Goal: Task Accomplishment & Management: Use online tool/utility

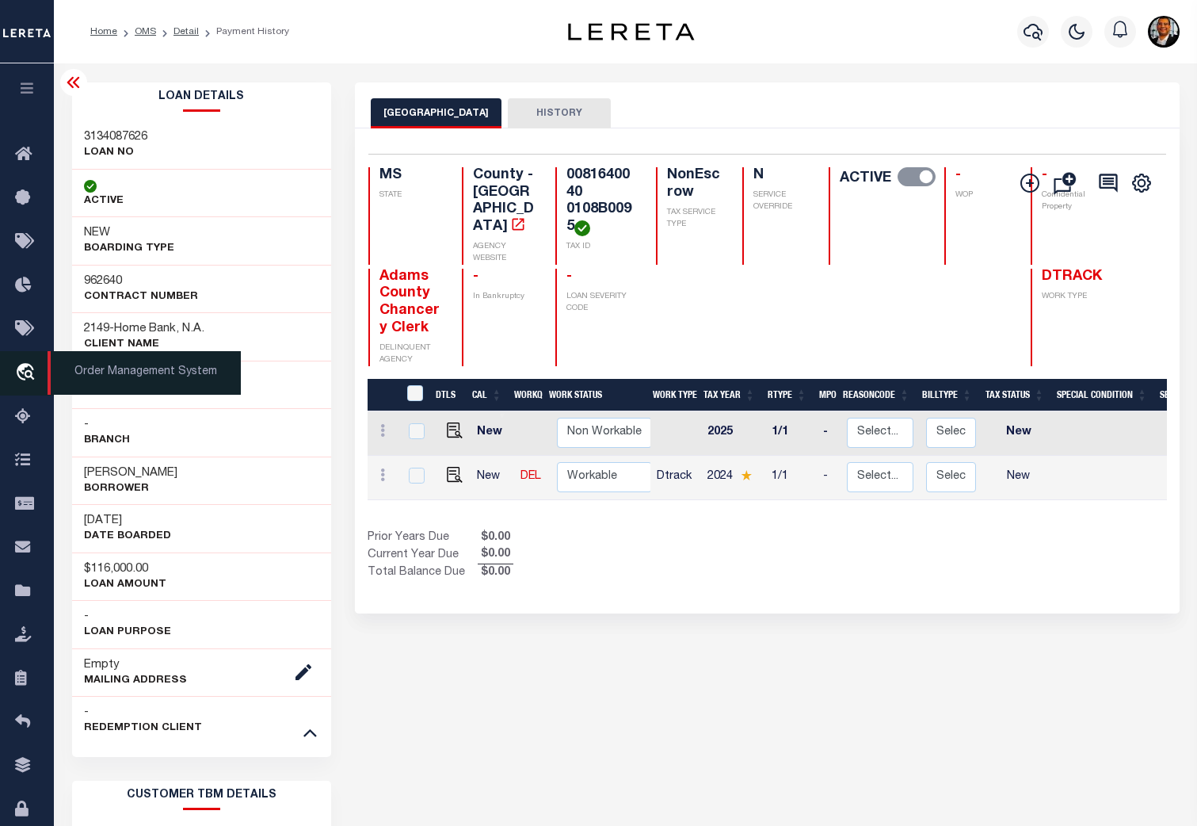
click at [28, 368] on icon "travel_explore" at bounding box center [27, 373] width 25 height 21
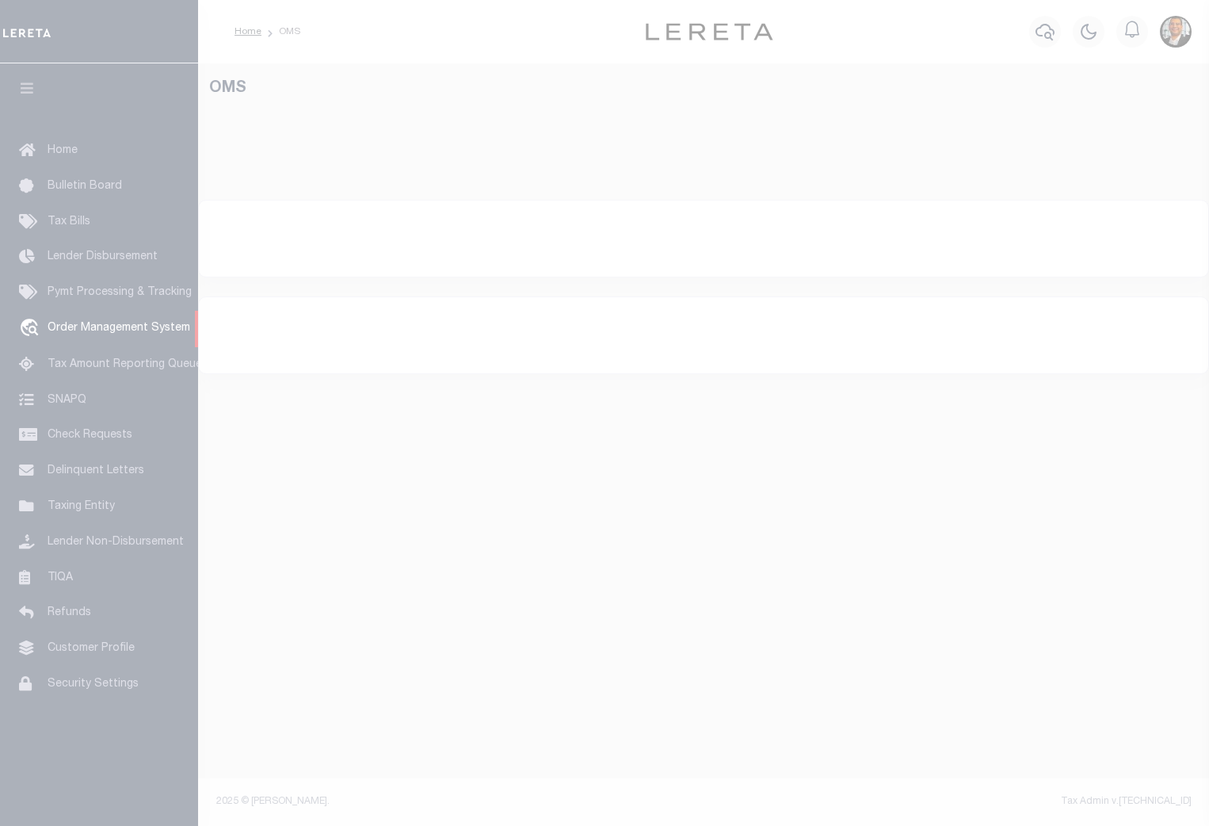
select select "200"
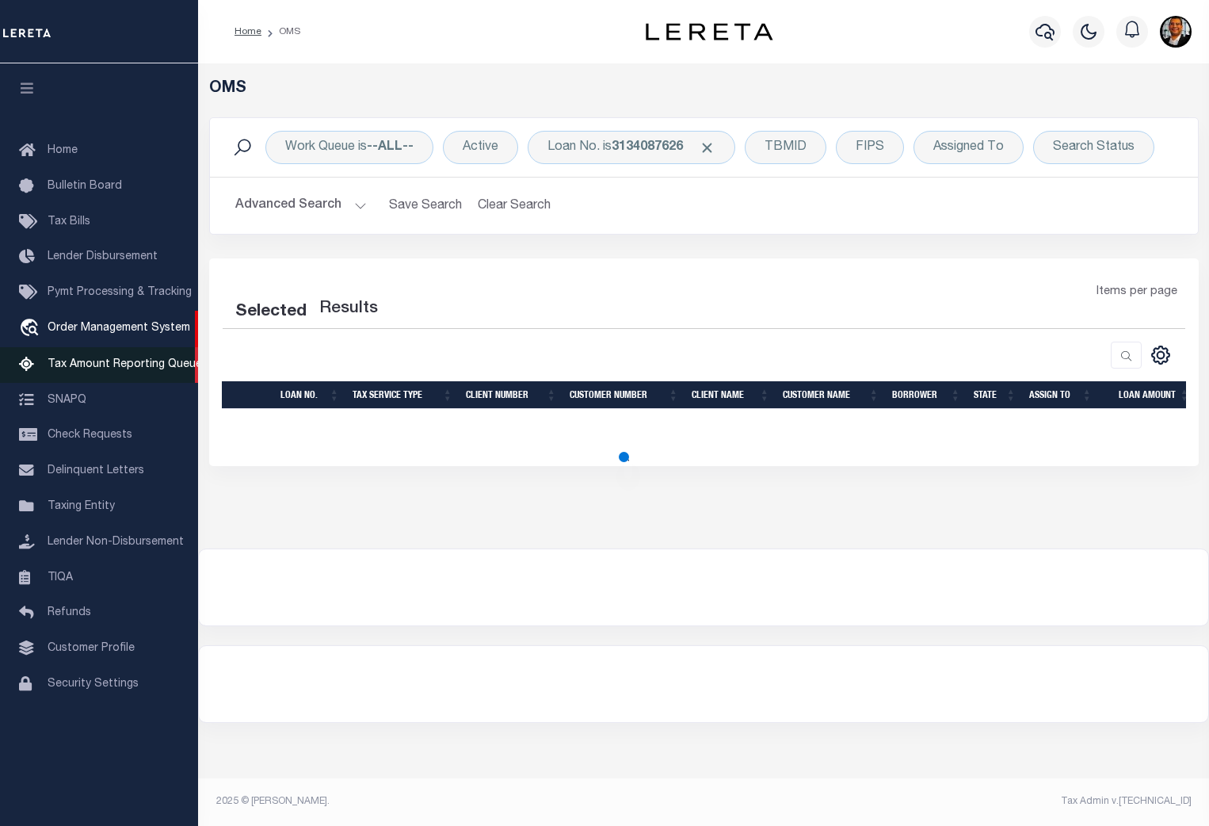
select select "200"
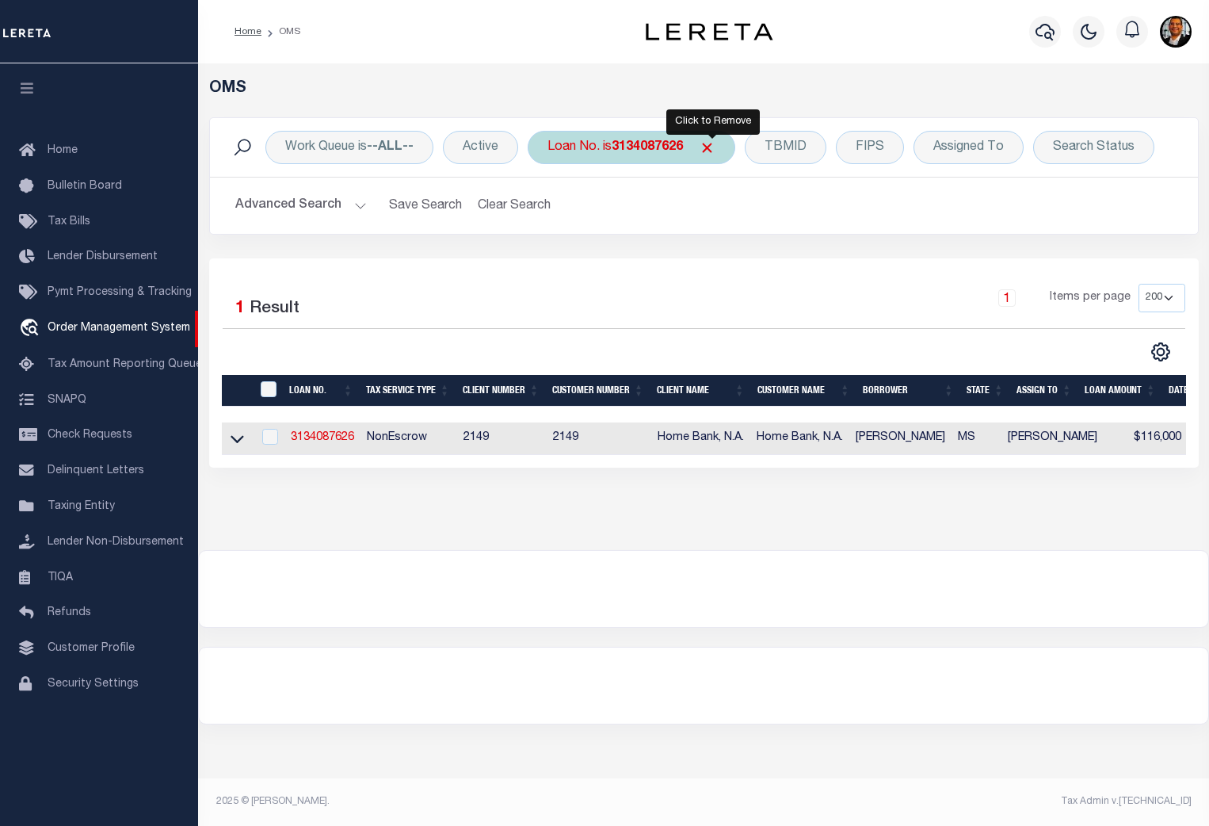
click at [709, 143] on span "Click to Remove" at bounding box center [707, 147] width 17 height 17
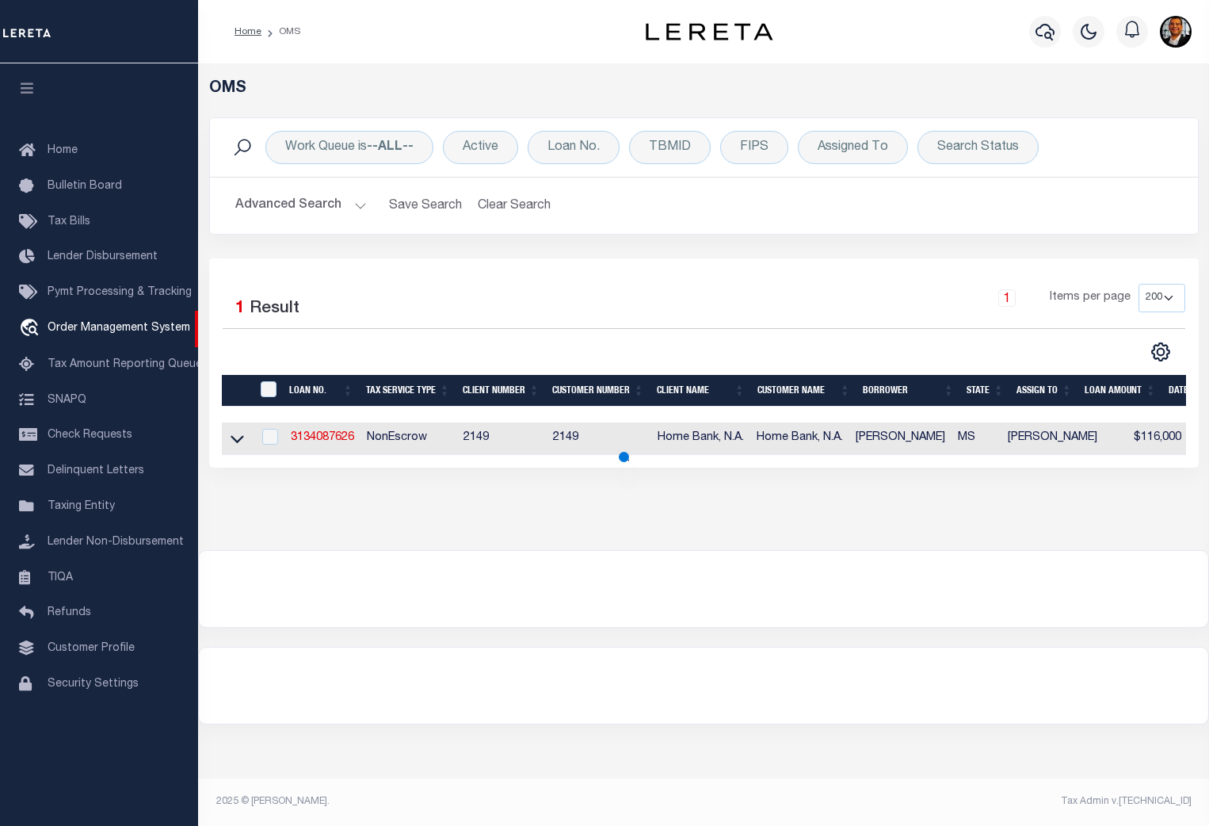
click at [358, 204] on button "Advanced Search" at bounding box center [301, 205] width 132 height 31
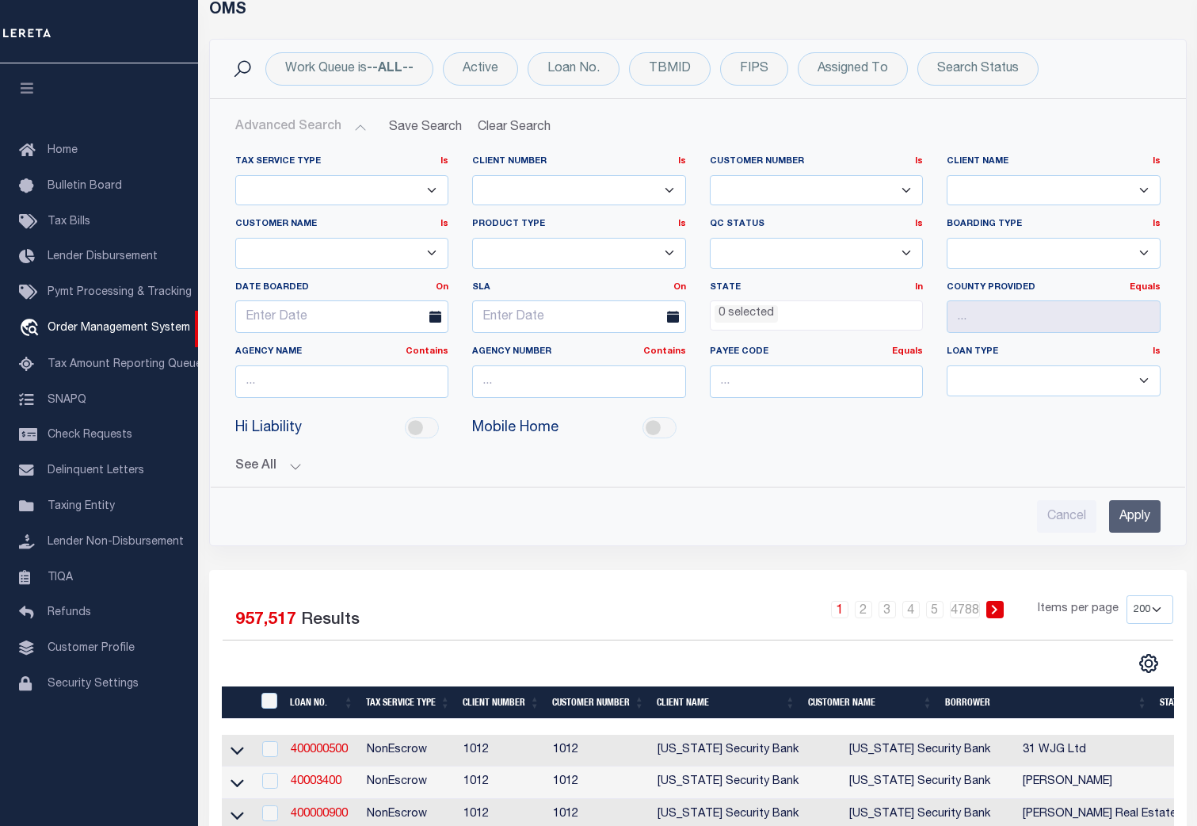
scroll to position [78, 0]
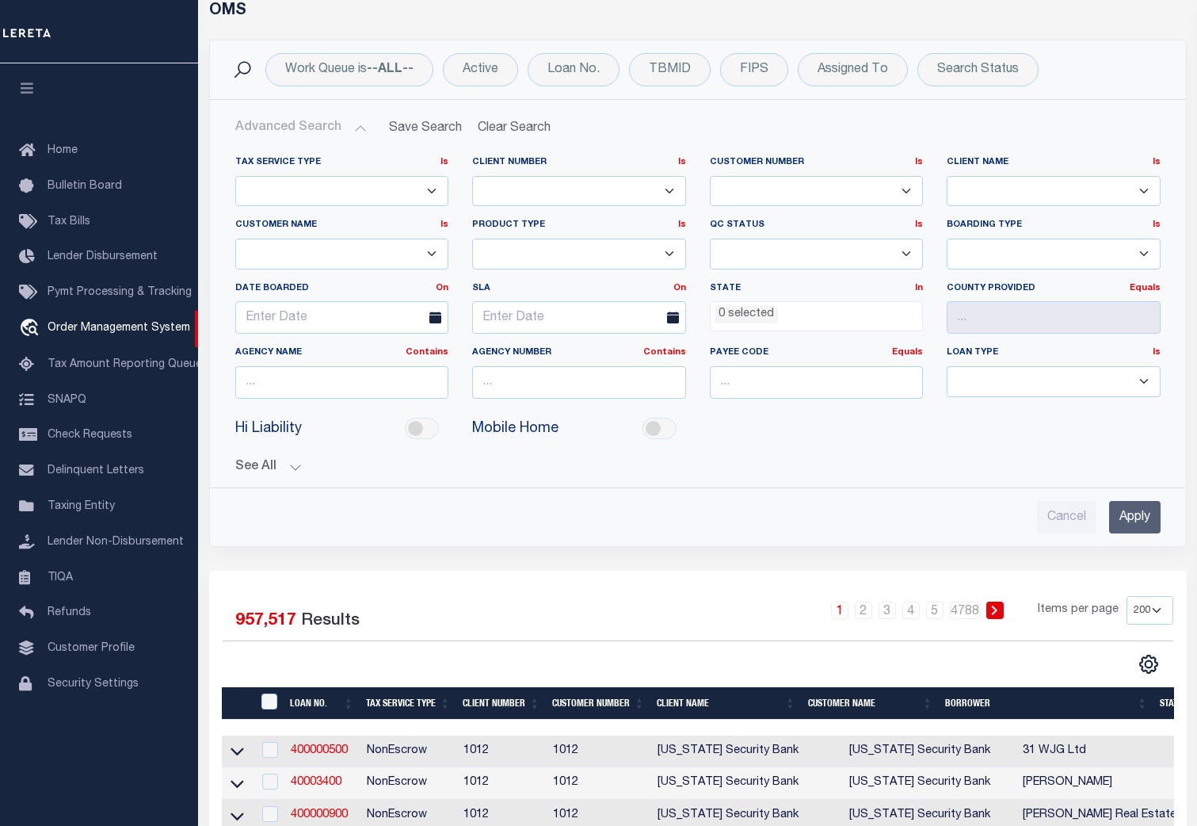
click at [295, 465] on button "See All" at bounding box center [698, 467] width 926 height 15
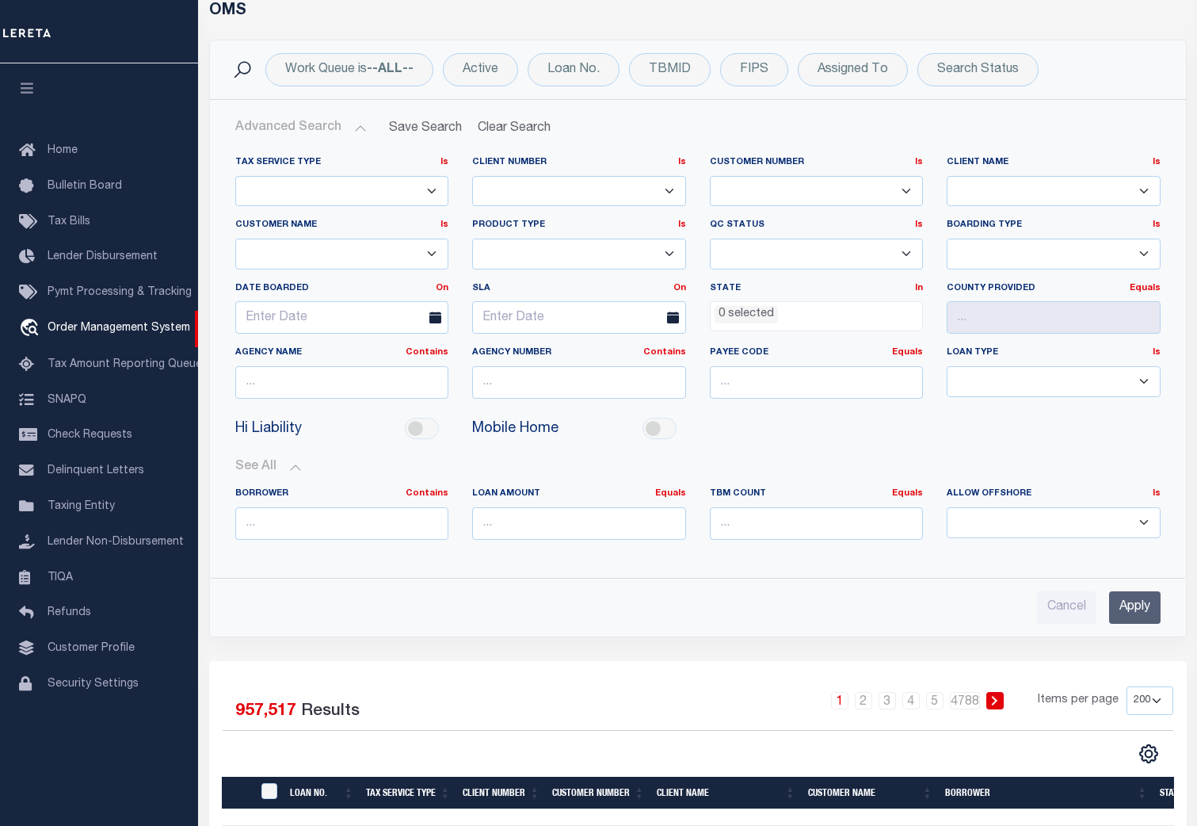
click at [296, 466] on button "See All" at bounding box center [698, 467] width 926 height 15
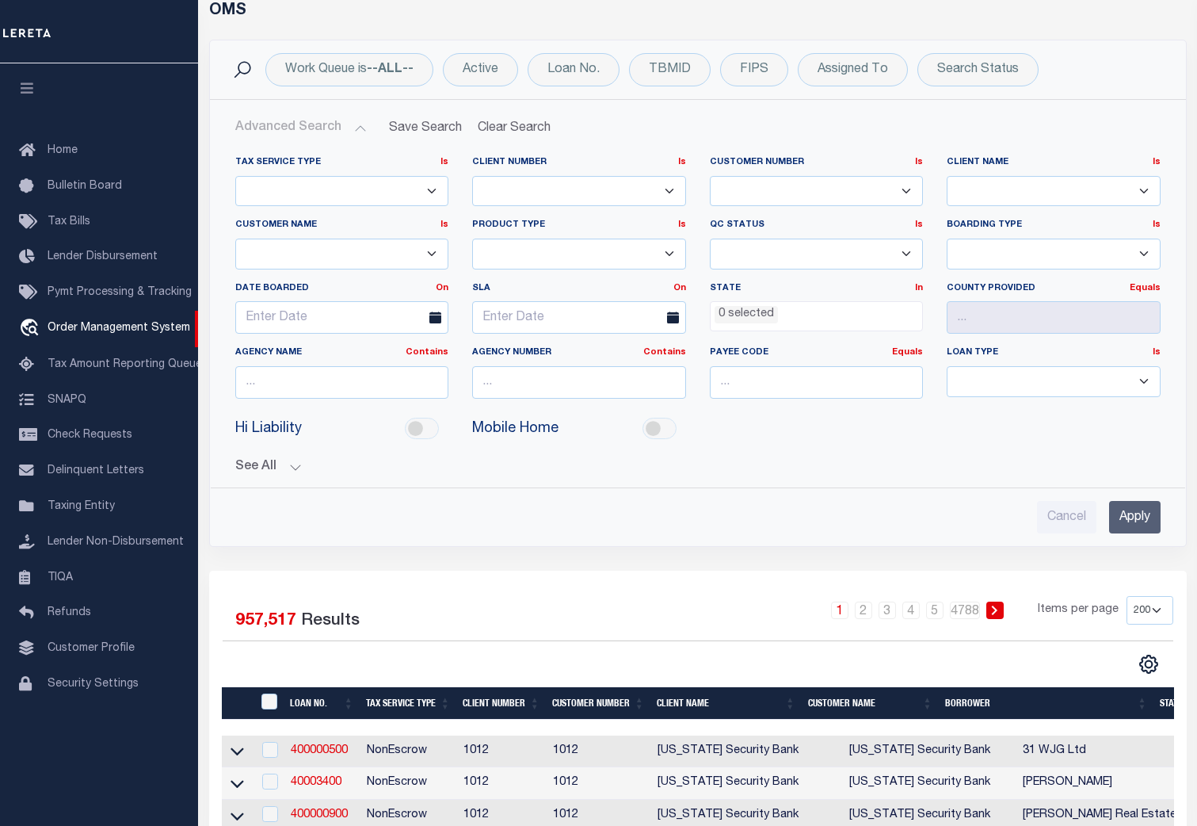
click at [358, 129] on button "Advanced Search" at bounding box center [301, 128] width 132 height 31
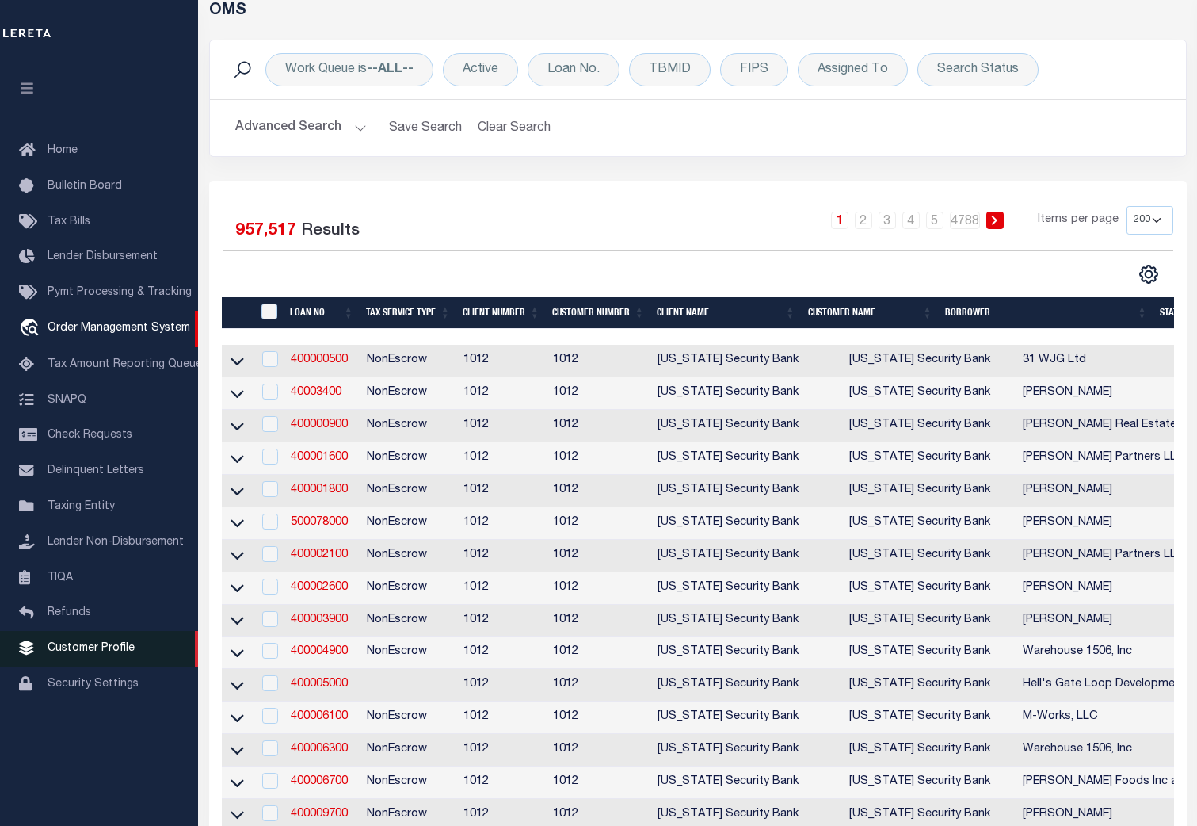
click at [111, 654] on span "Customer Profile" at bounding box center [91, 648] width 87 height 11
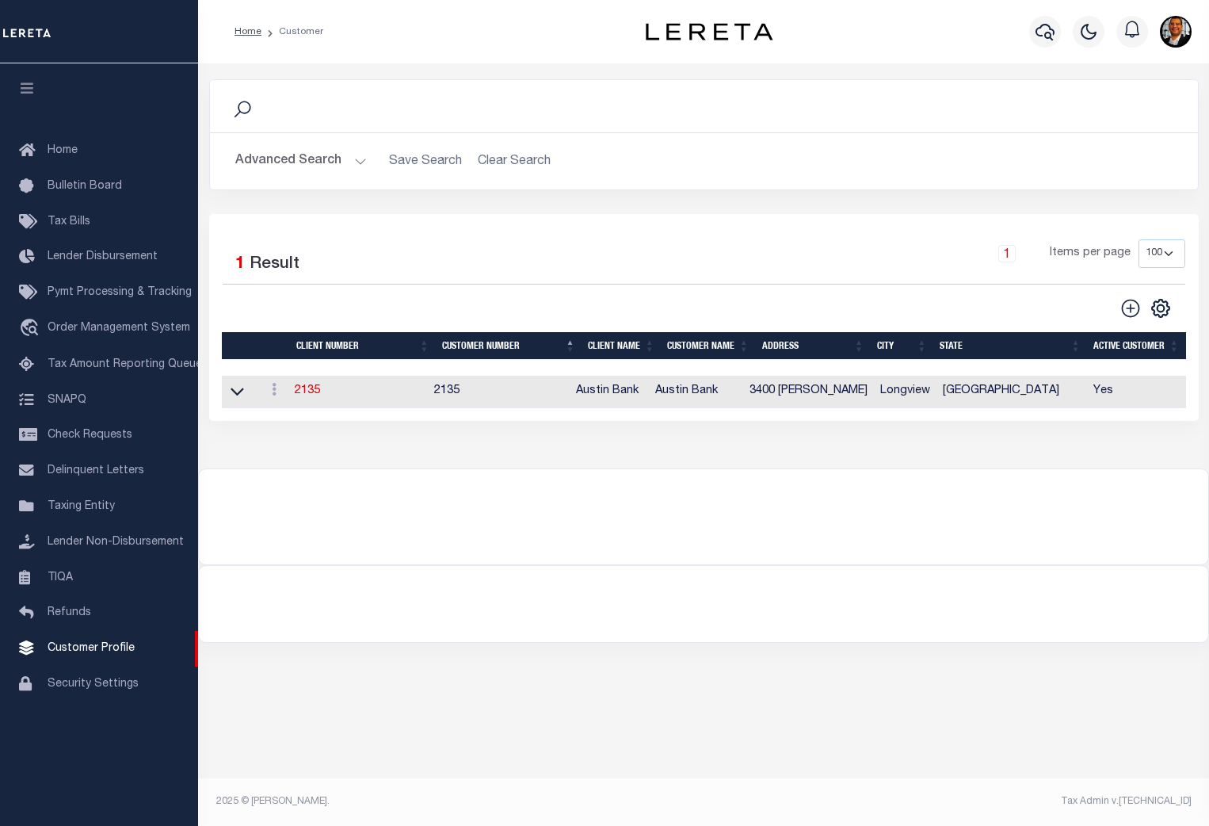
click at [360, 161] on button "Advanced Search" at bounding box center [301, 161] width 132 height 31
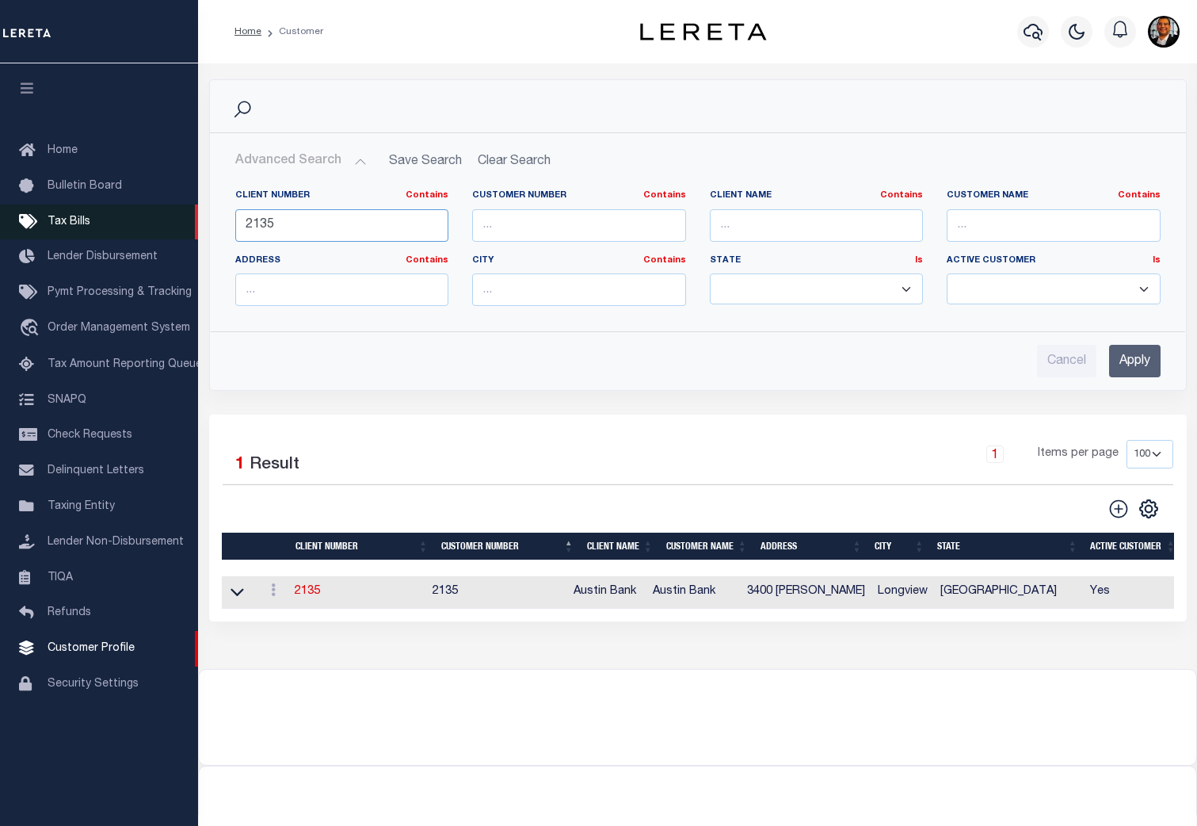
drag, startPoint x: 300, startPoint y: 230, endPoint x: 173, endPoint y: 225, distance: 127.7
click at [173, 225] on div "Home Customer Profile Sign out" at bounding box center [598, 431] width 1197 height 862
click at [1133, 360] on input "Apply" at bounding box center [1136, 361] width 52 height 32
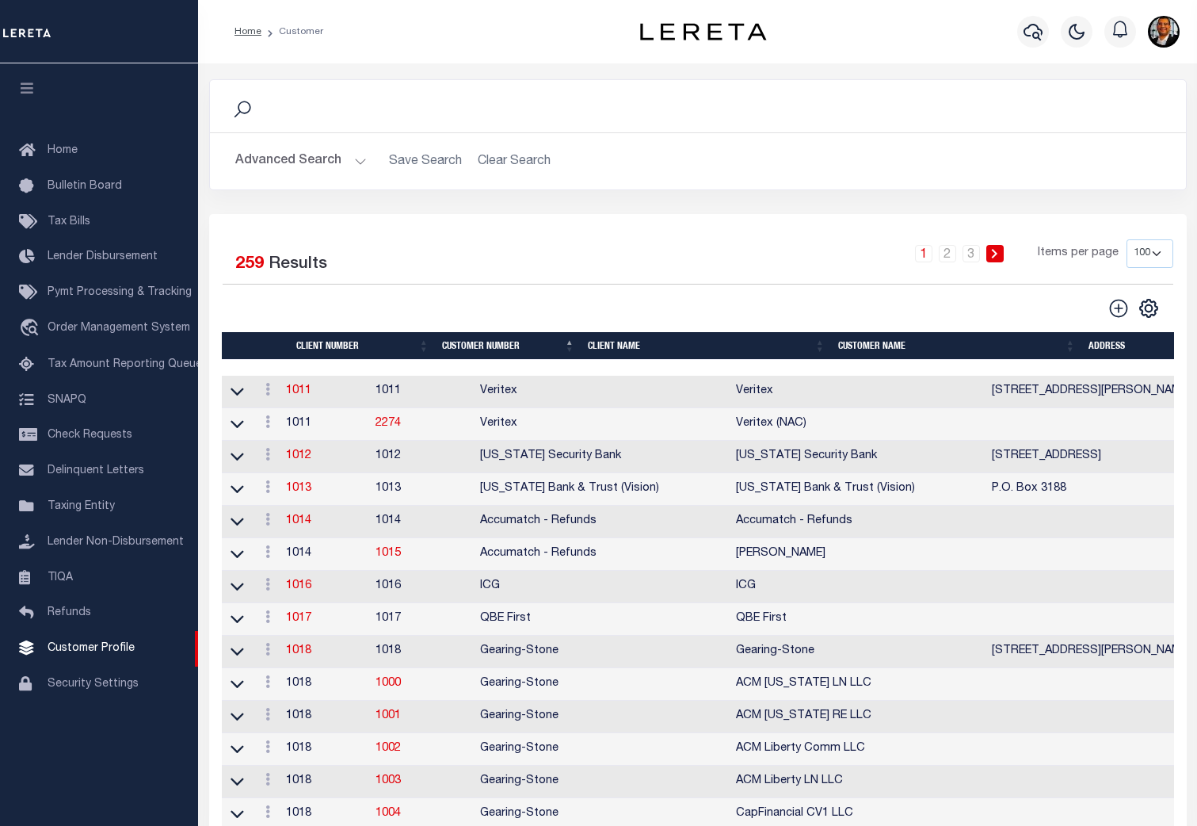
click at [339, 344] on th "Client Number" at bounding box center [363, 346] width 146 height 28
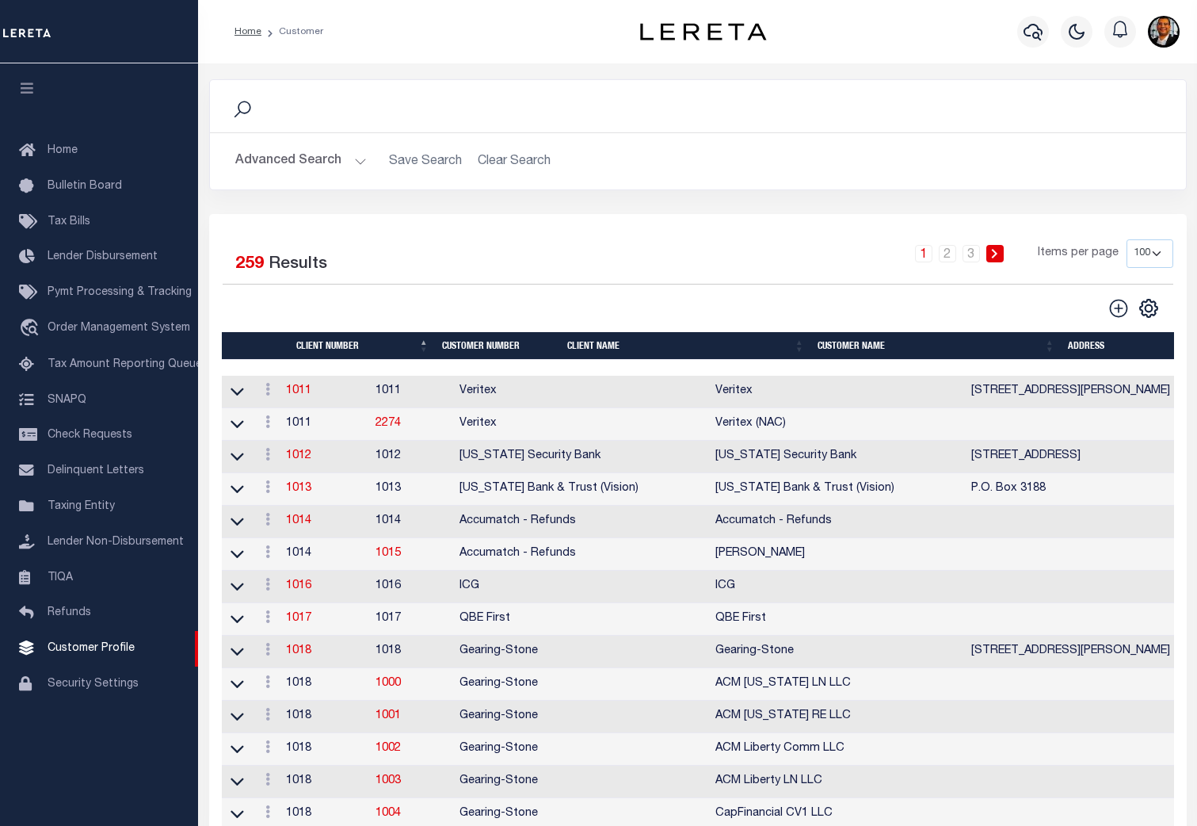
click at [339, 344] on th "Client Number" at bounding box center [363, 346] width 146 height 28
click at [338, 340] on th "Client Number" at bounding box center [363, 346] width 146 height 28
click at [1157, 257] on select "100 200 400" at bounding box center [1150, 253] width 47 height 29
select select "400"
click at [1127, 239] on select "100 200 400" at bounding box center [1150, 253] width 47 height 29
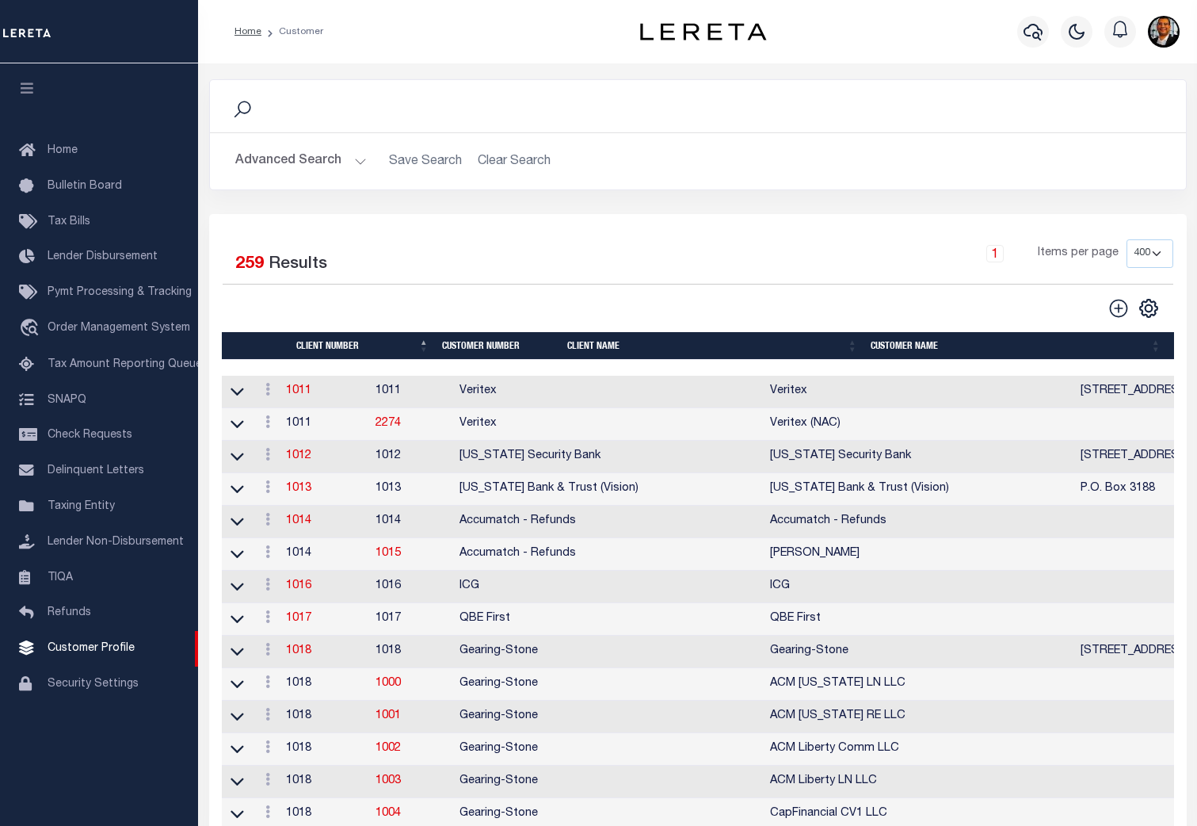
click at [407, 349] on th "Client Number" at bounding box center [363, 346] width 146 height 28
click at [411, 349] on th "Client Number" at bounding box center [363, 346] width 146 height 28
click at [495, 338] on th "Customer Number" at bounding box center [498, 346] width 125 height 28
click at [525, 350] on th "Customer Number" at bounding box center [498, 346] width 125 height 28
click at [502, 351] on th "Customer Number" at bounding box center [498, 346] width 125 height 28
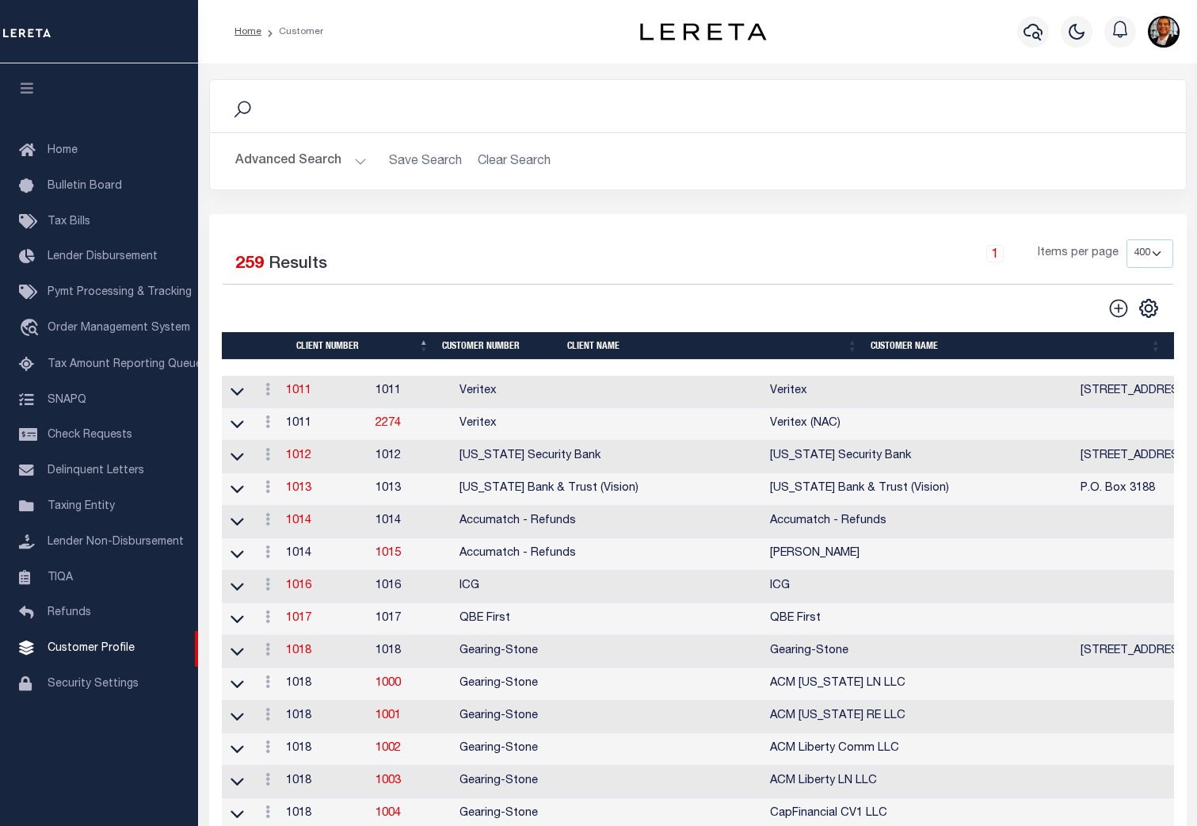
drag, startPoint x: 483, startPoint y: 348, endPoint x: 506, endPoint y: 348, distance: 22.2
click at [490, 348] on th "Customer Number" at bounding box center [498, 346] width 125 height 28
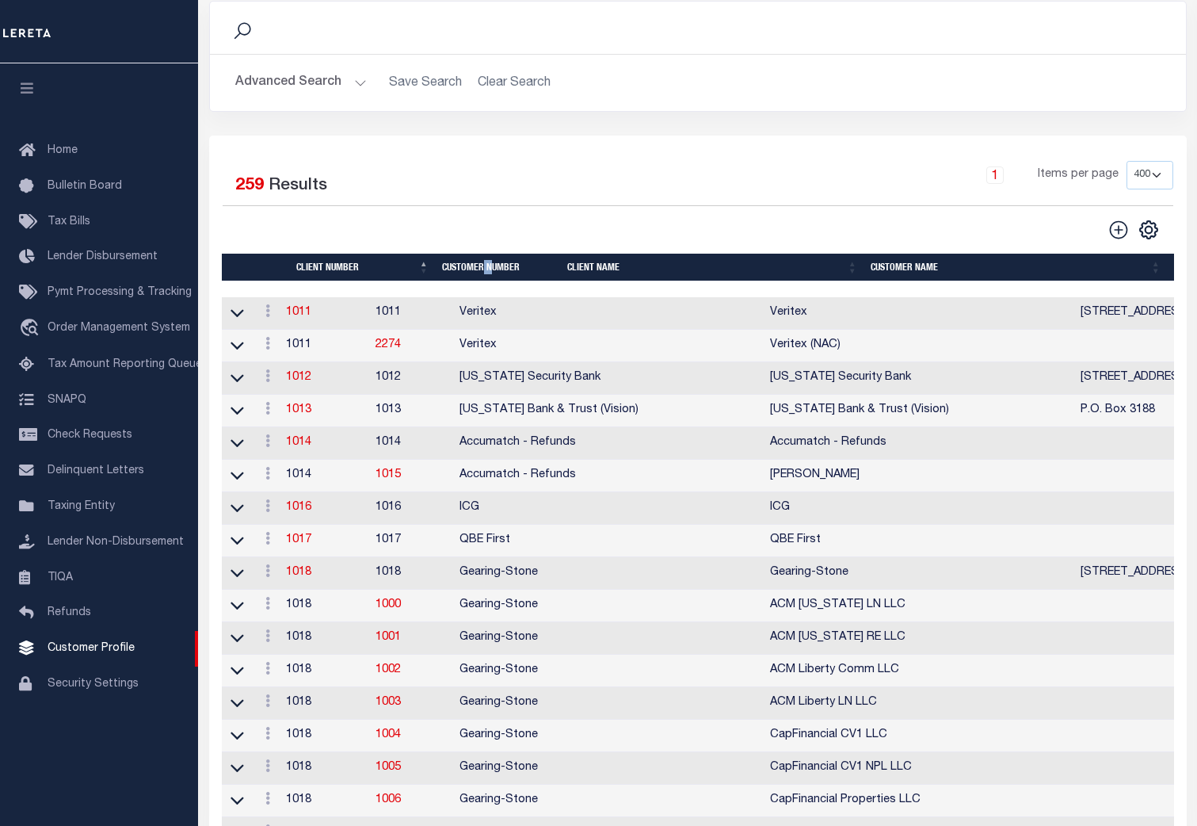
scroll to position [79, 0]
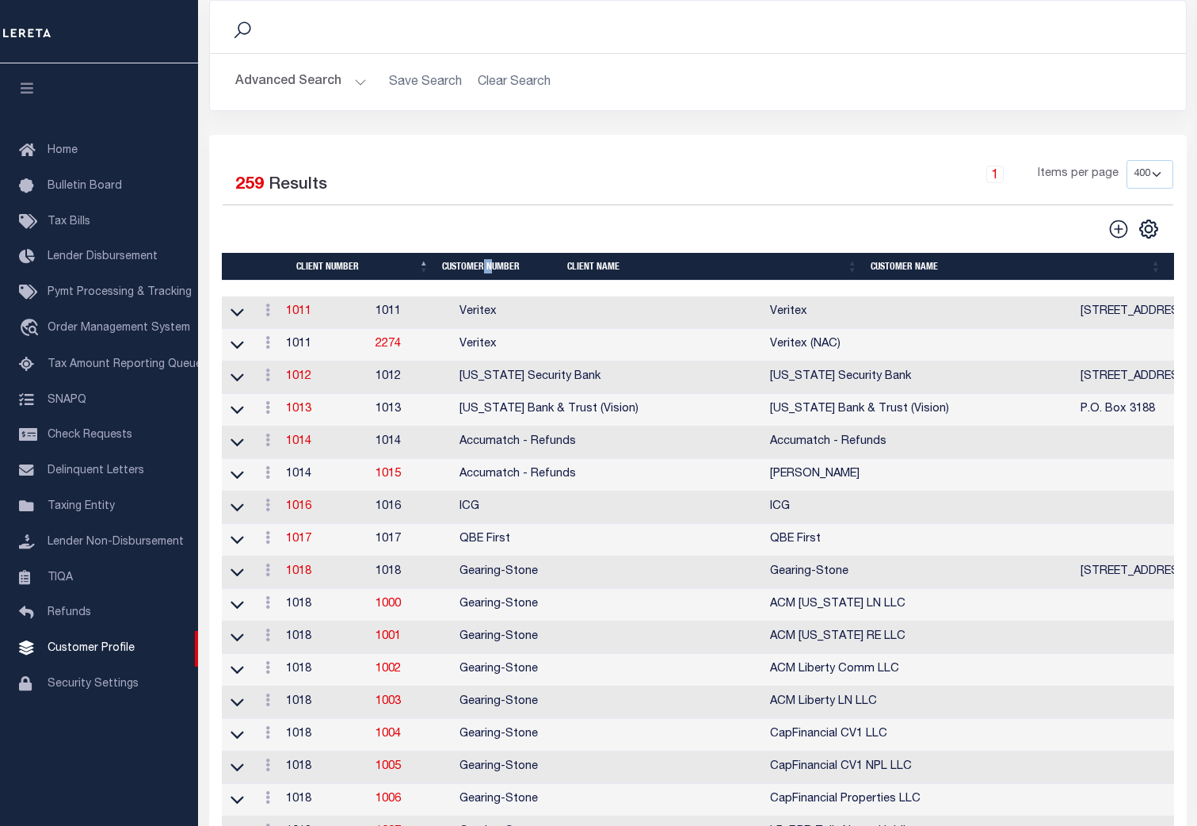
click at [609, 272] on th "Client Name" at bounding box center [713, 267] width 304 height 28
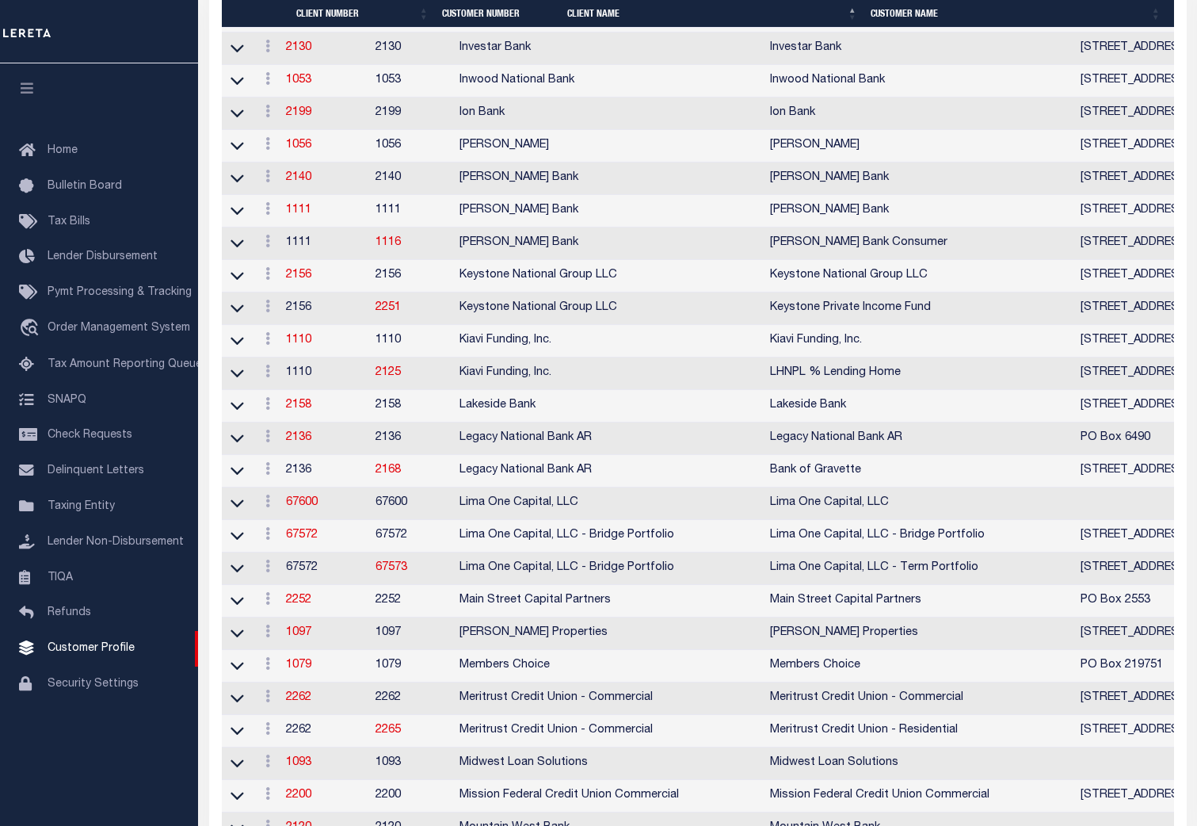
scroll to position [4358, 0]
click at [313, 506] on link "67600" at bounding box center [302, 500] width 32 height 11
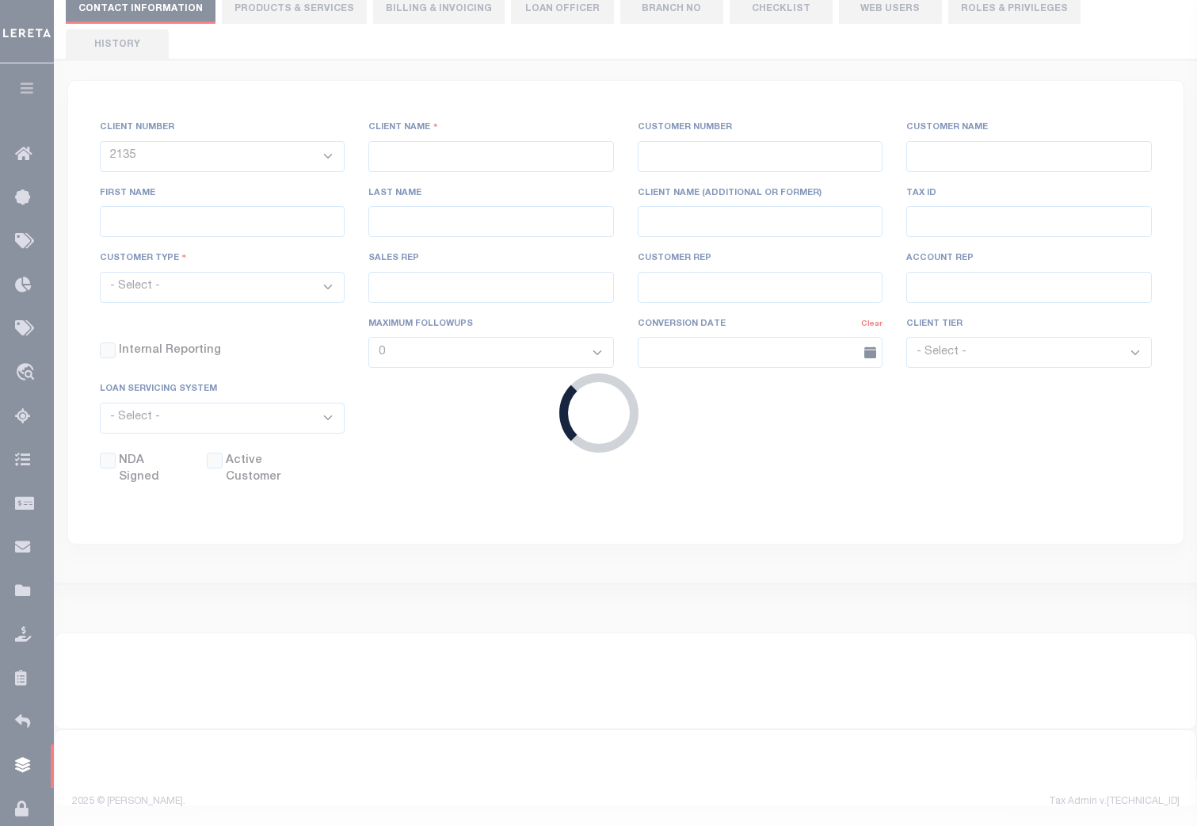
select select
type input "Lima One Capital, LLC"
type input "67600"
type input "Lima One Capital, LLC"
type input "Dave"
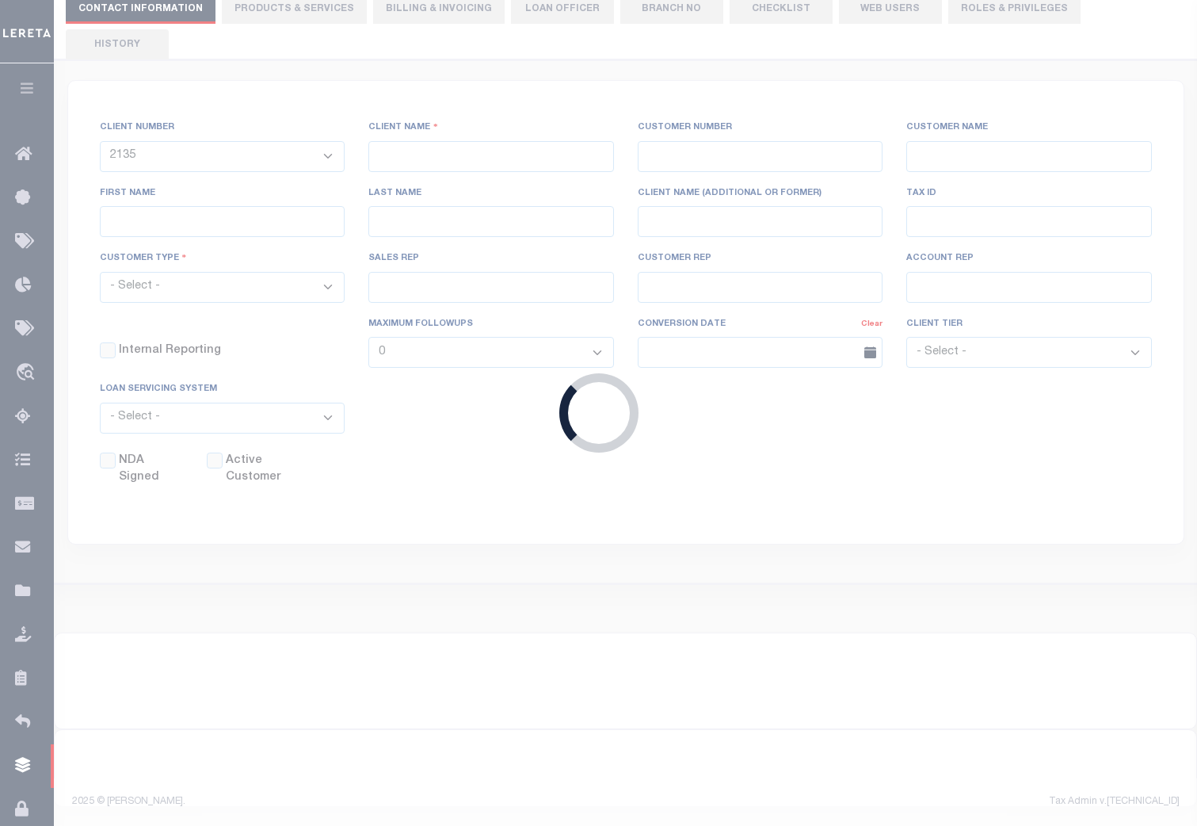
type input "[PERSON_NAME]"
type input "Lima One Capital, LLC"
select select "Residential"
type input "Sean Galaise"
type input "Lindy Cloyd"
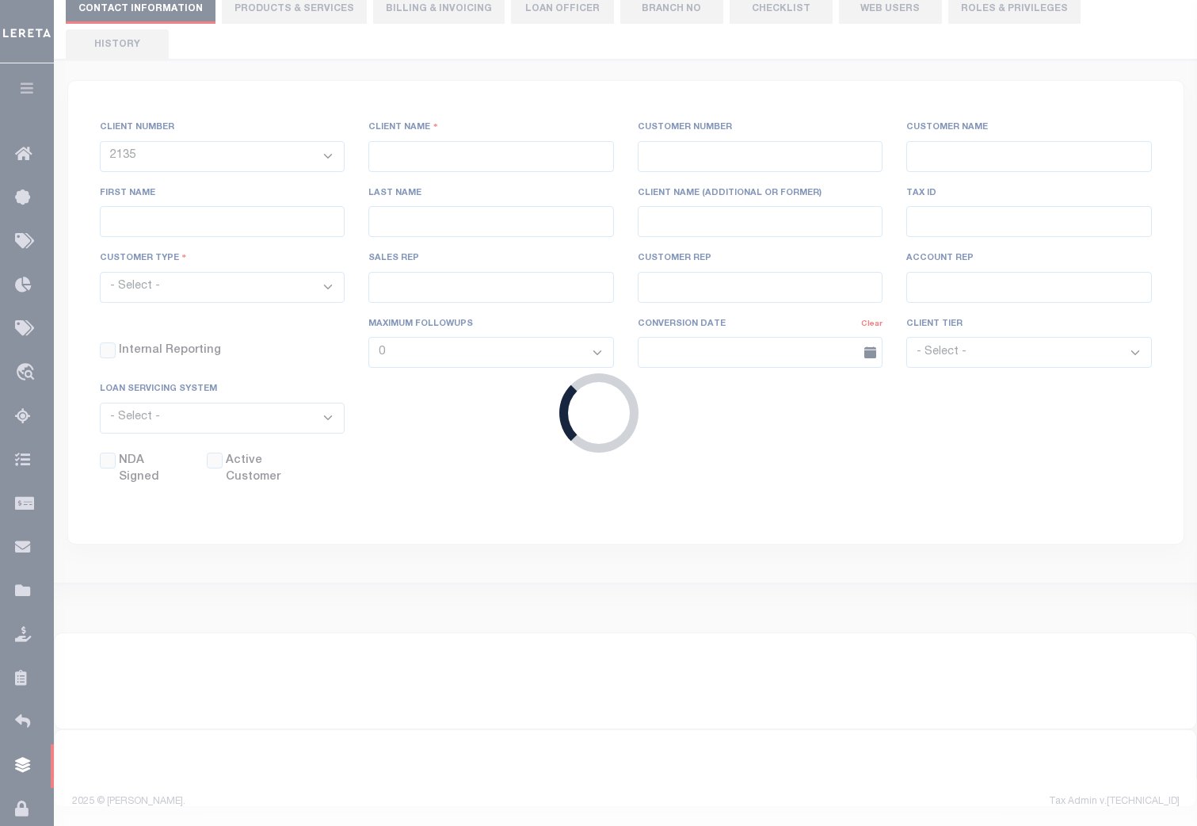
type input "07/18/2025"
select select "Tier 3"
select select "OTH"
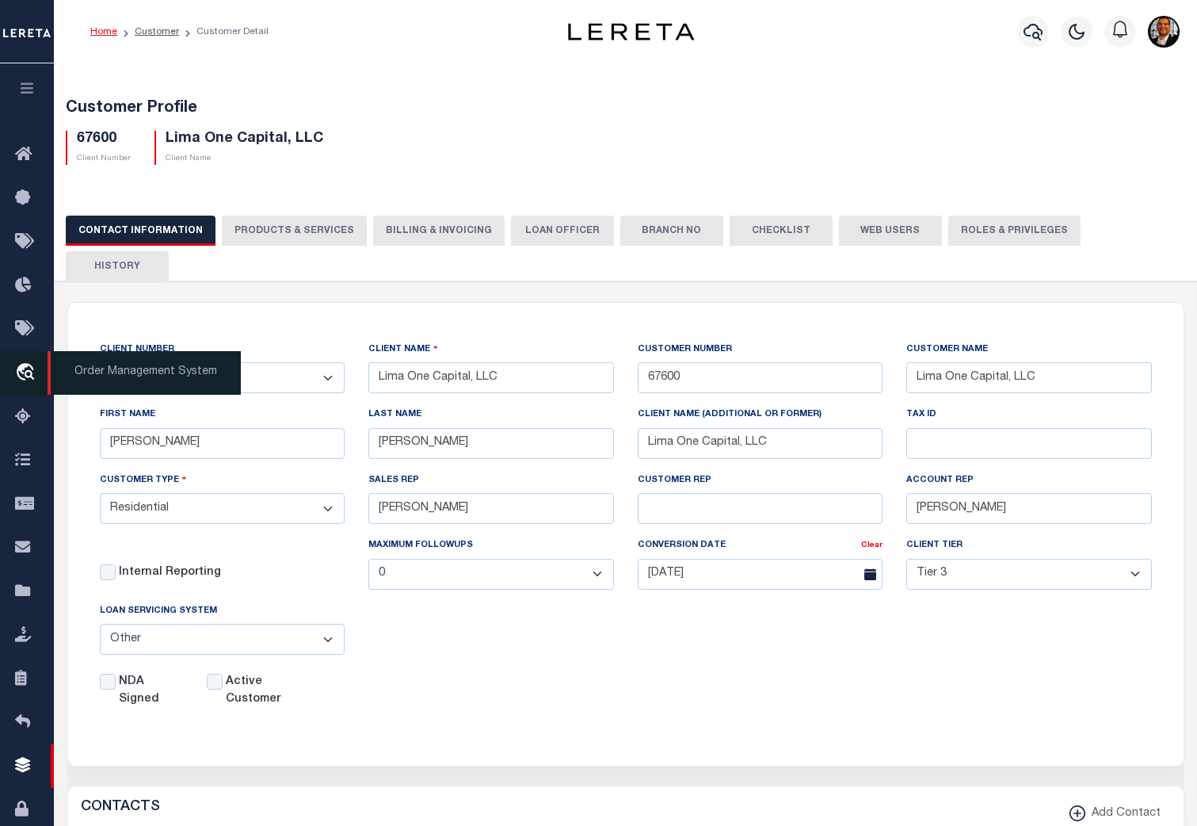
click at [28, 369] on icon "travel_explore" at bounding box center [27, 373] width 25 height 21
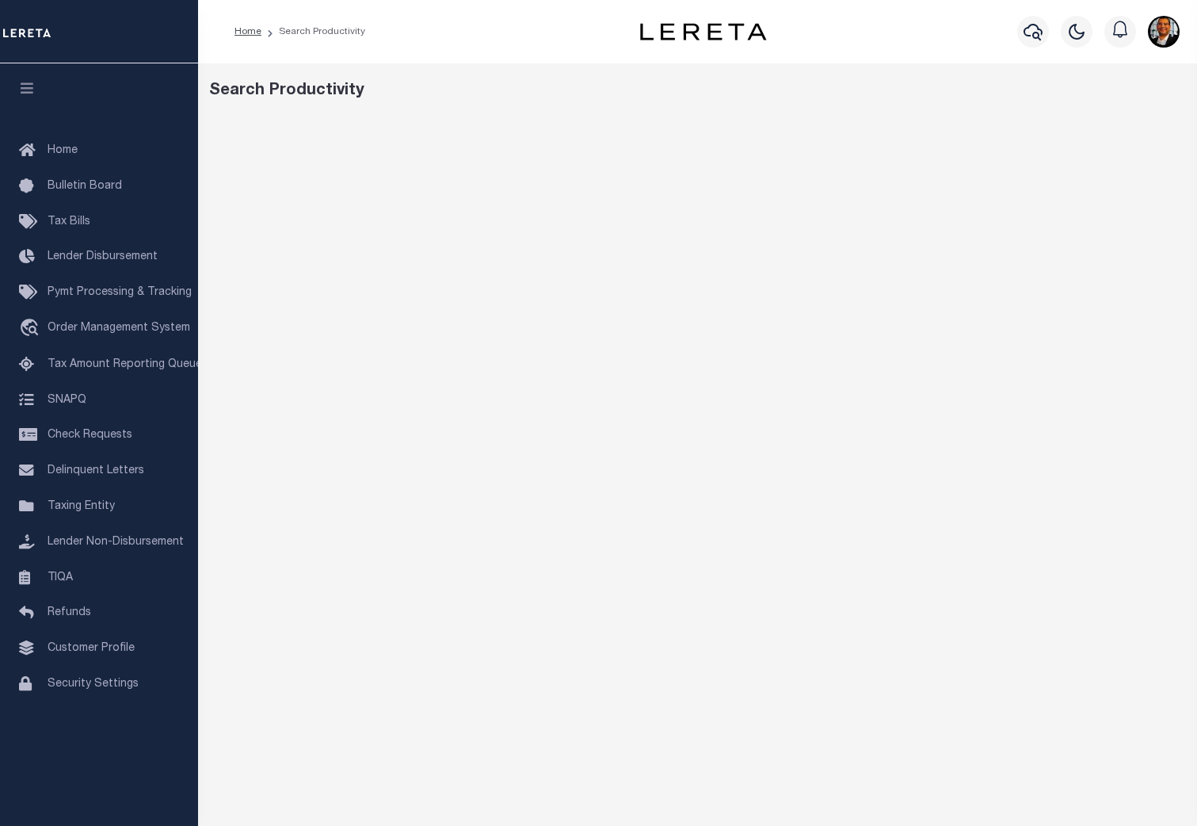
scroll to position [78, 0]
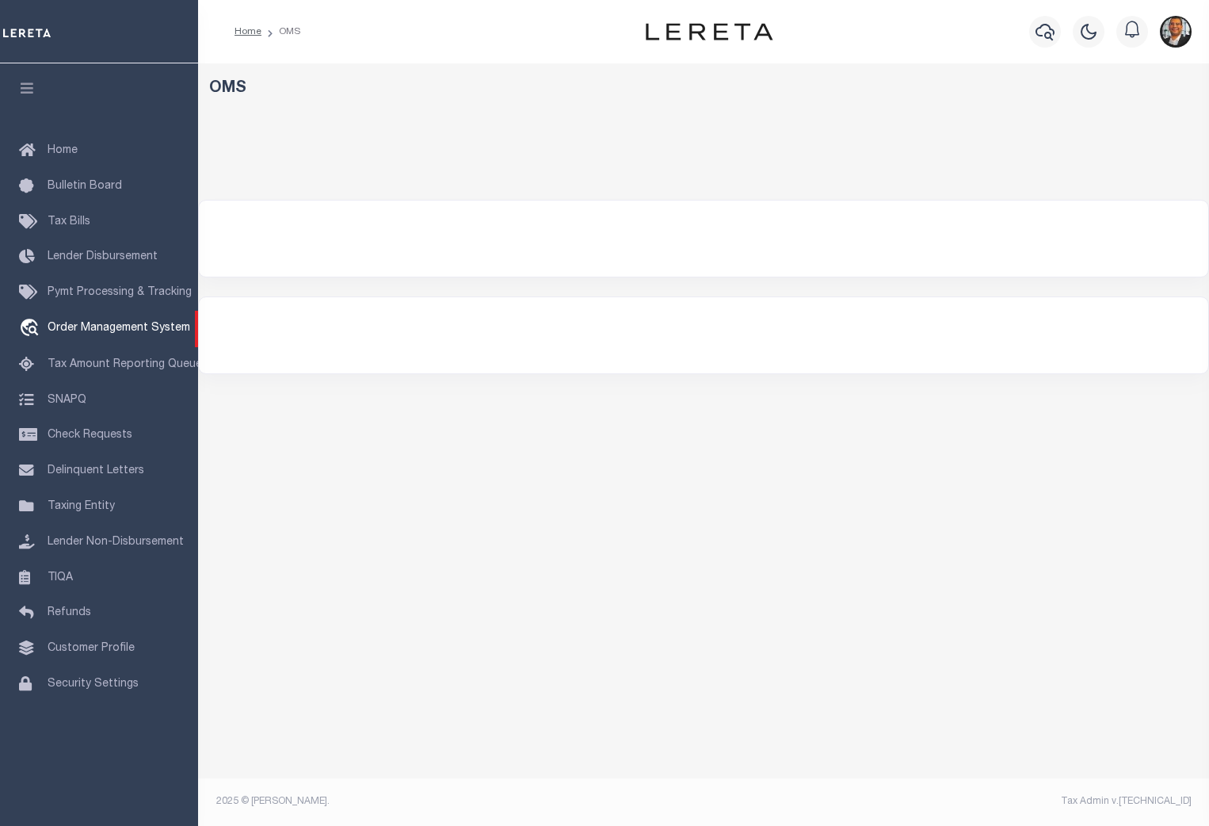
select select "200"
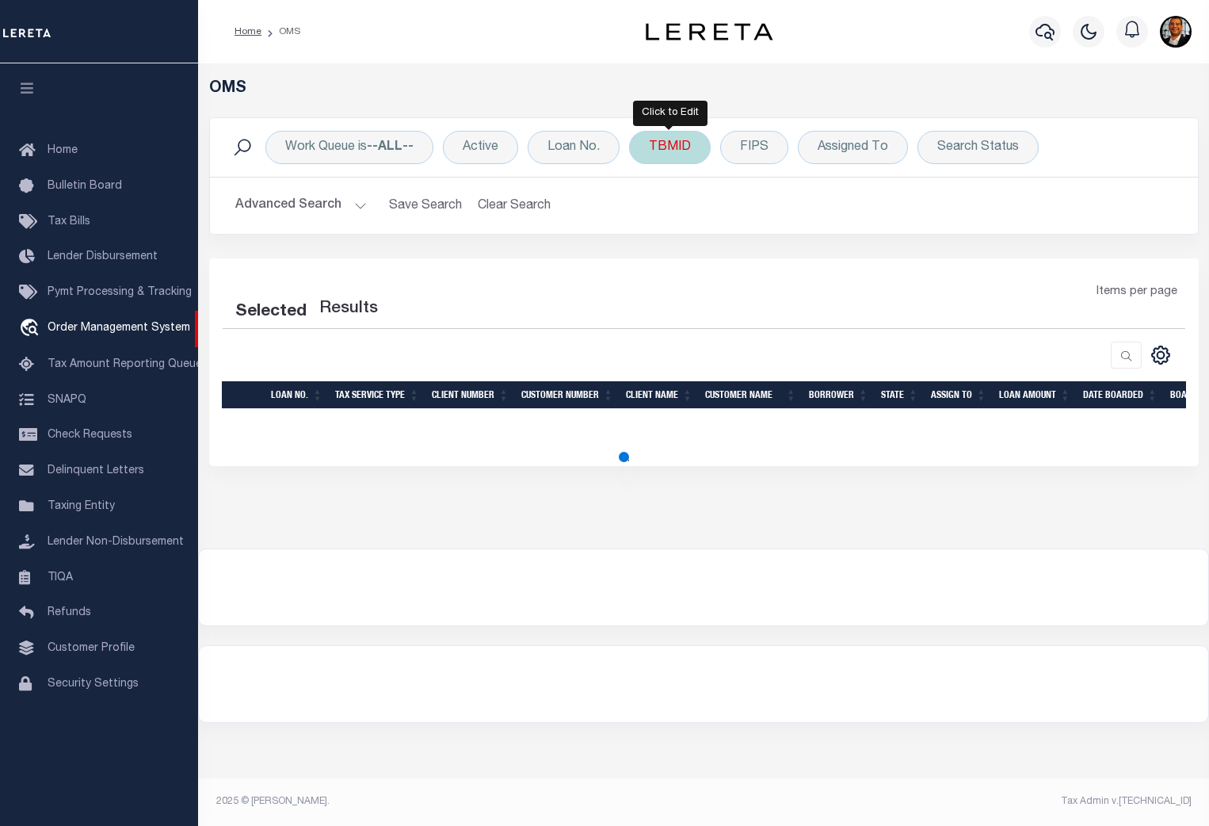
click at [667, 149] on div "TBMID" at bounding box center [670, 147] width 82 height 33
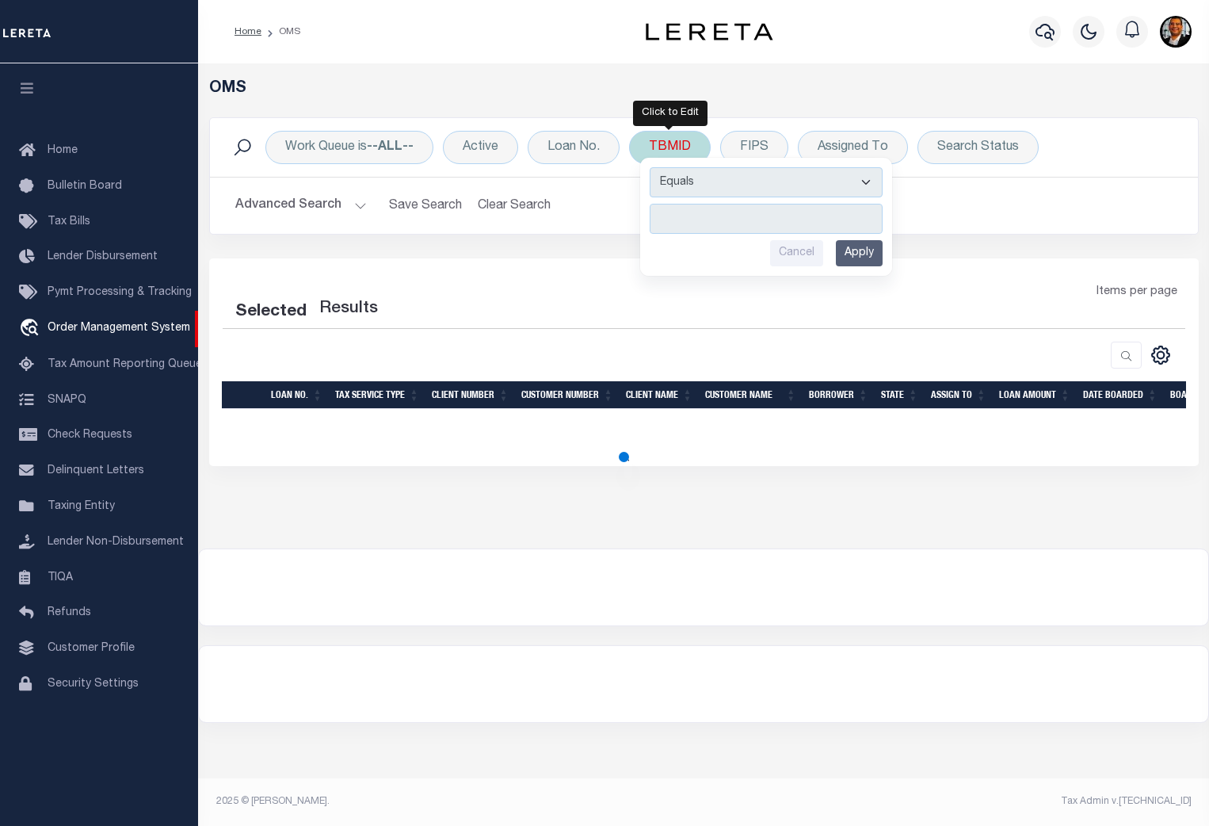
select select "200"
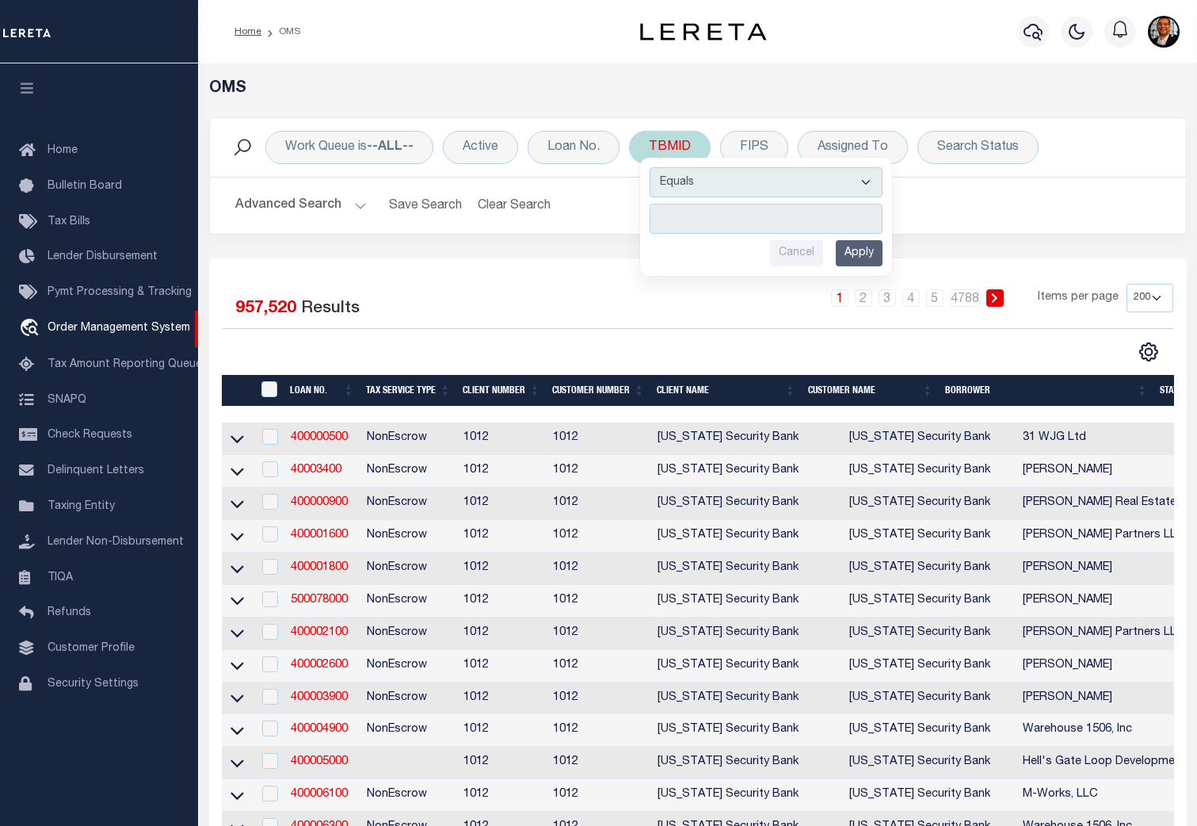
type input "4"
type input "3496273"
click at [868, 260] on input "Apply" at bounding box center [859, 253] width 47 height 26
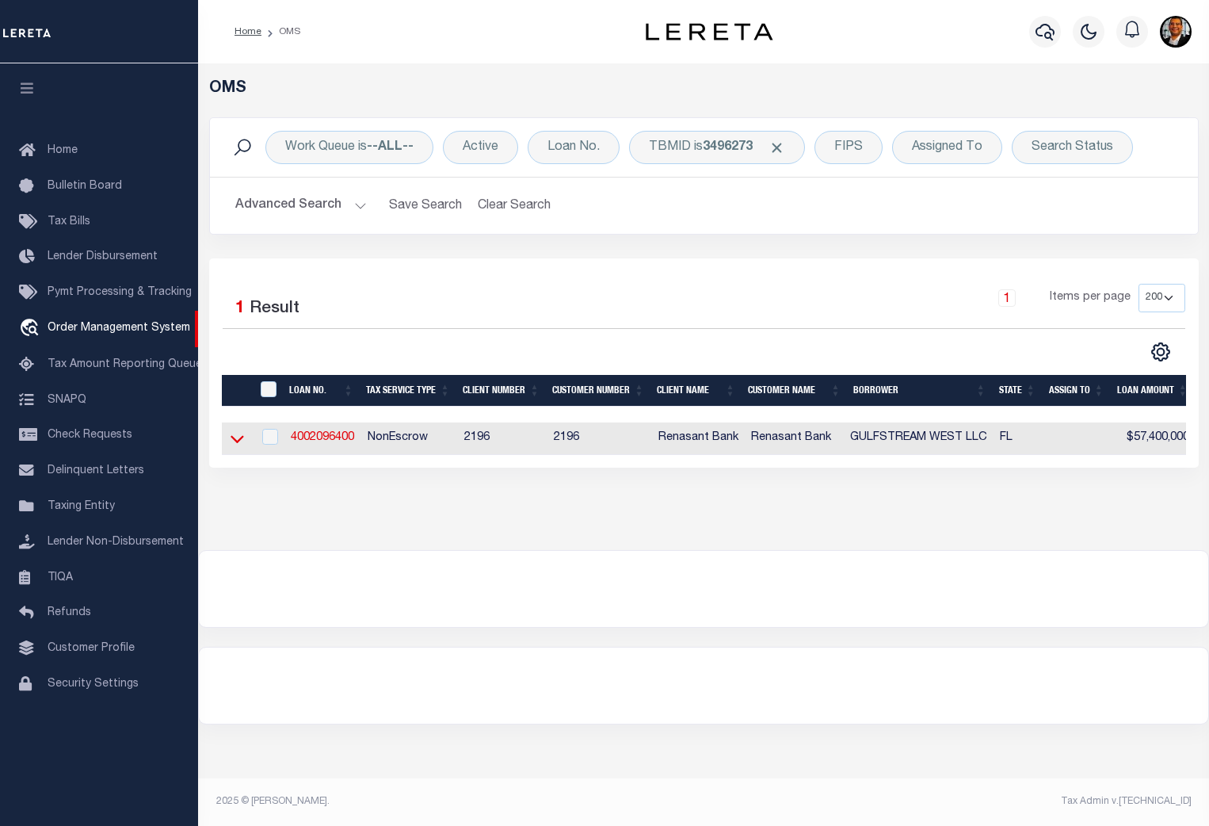
click at [243, 445] on icon at bounding box center [237, 438] width 13 height 17
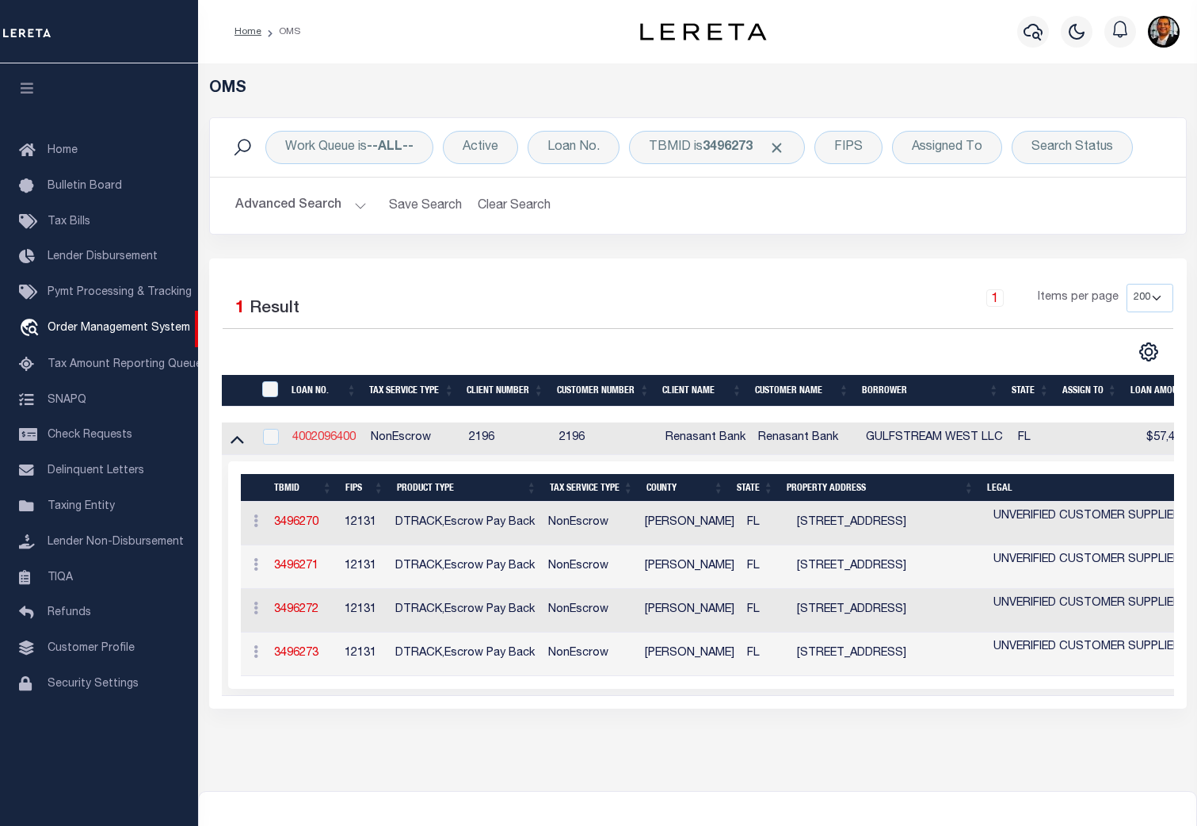
click at [329, 434] on link "4002096400" at bounding box center [323, 437] width 63 height 11
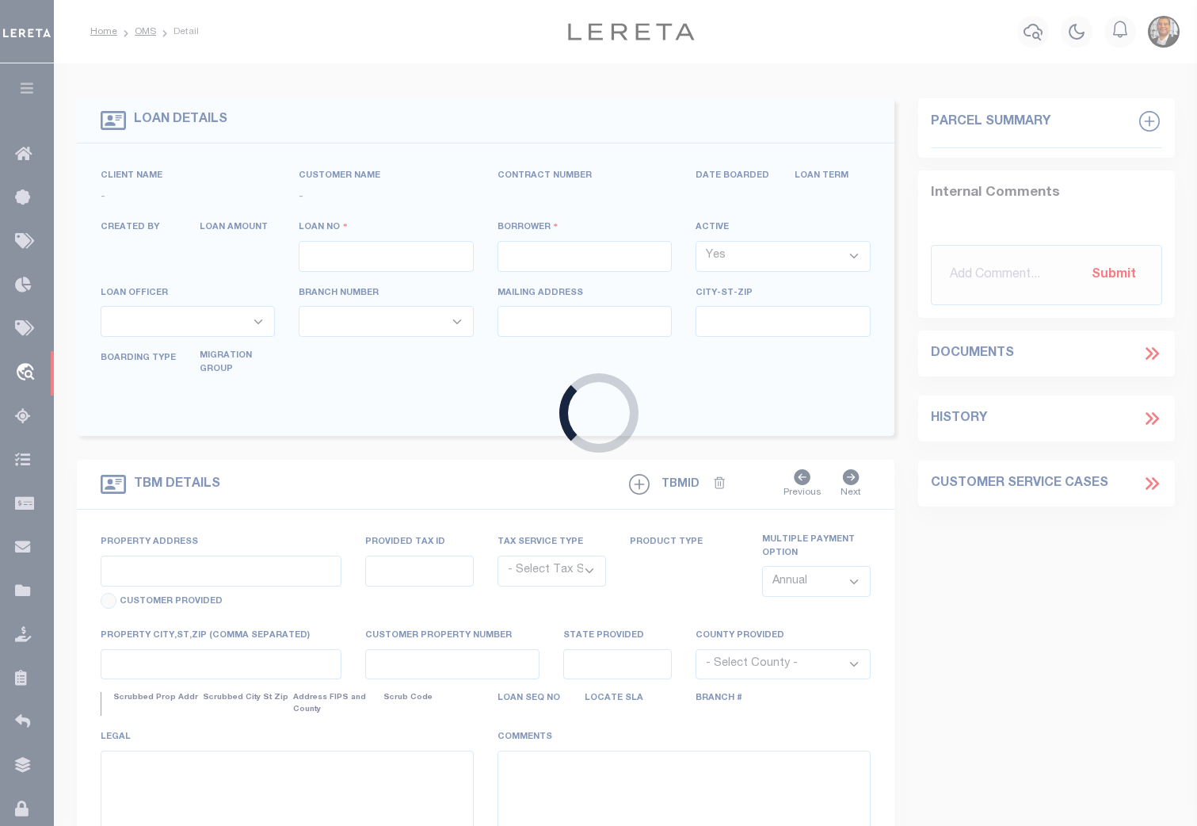
type input "4002096400"
type input "GULFSTREAM WEST LLC"
select select
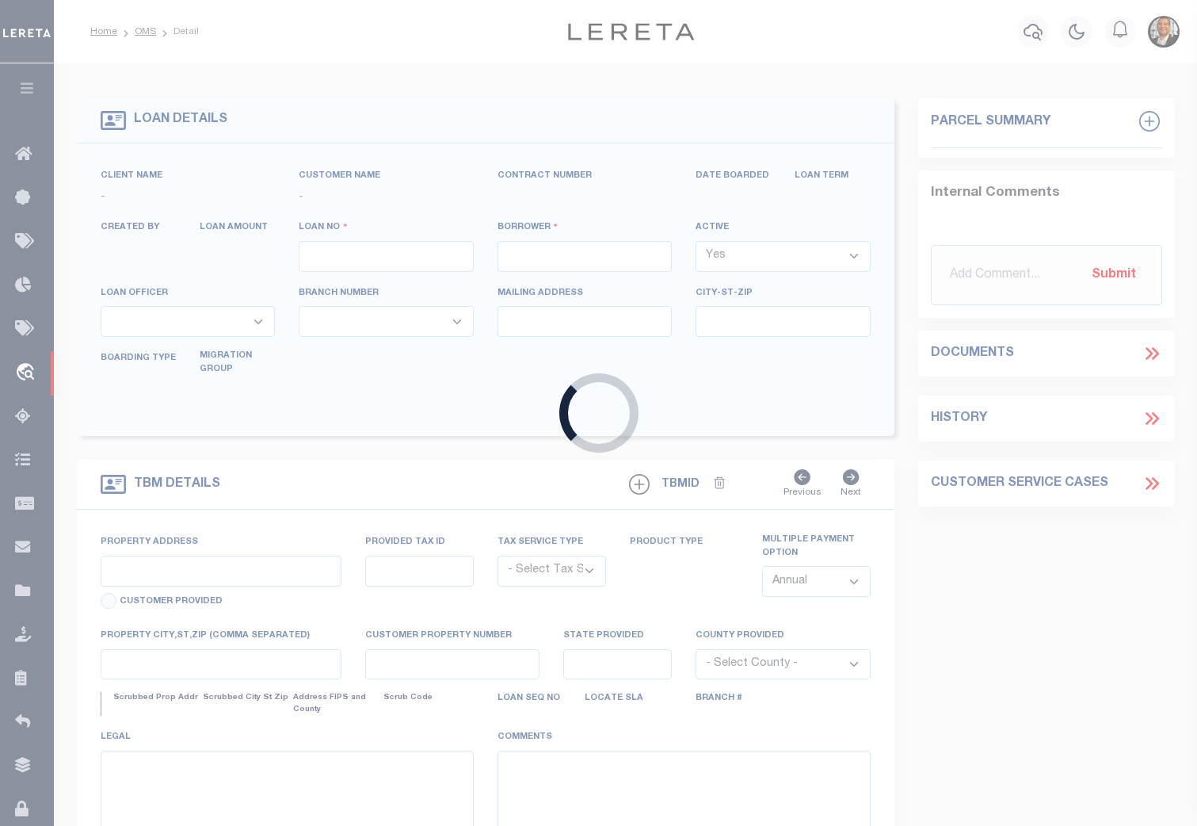
select select
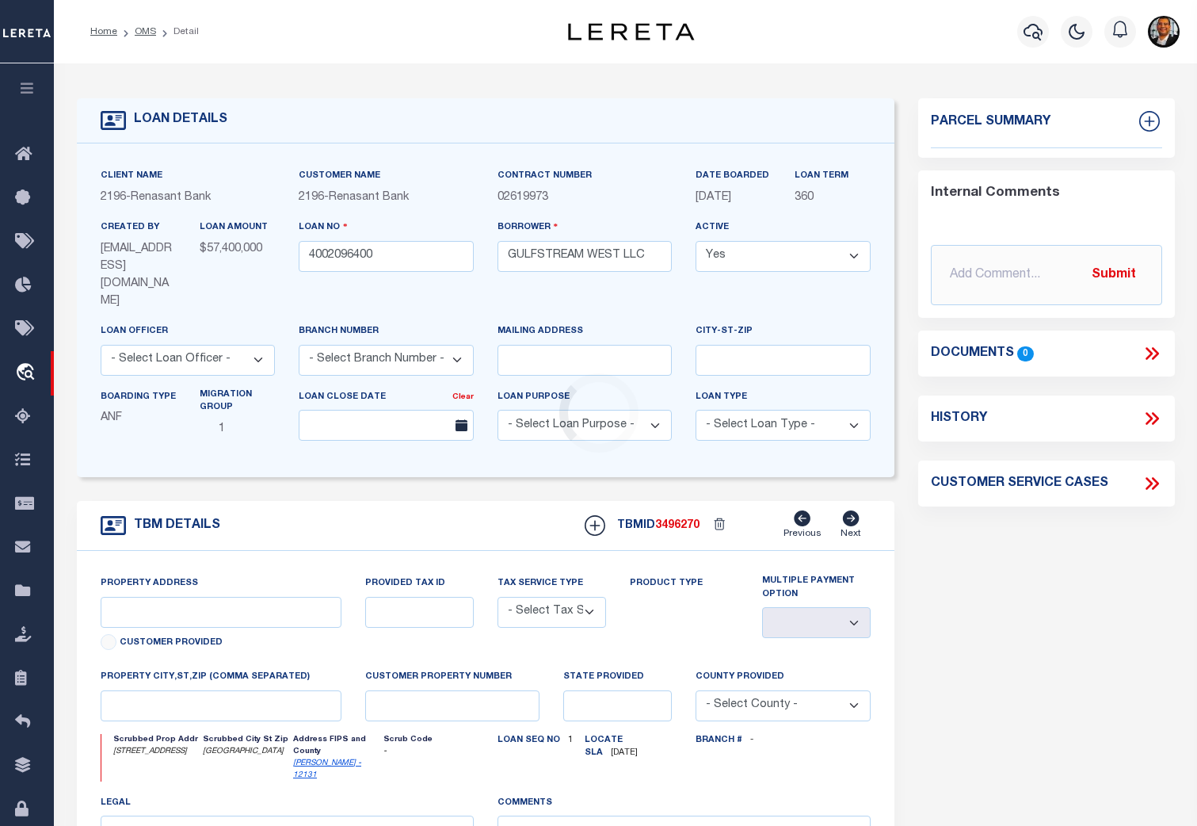
select select "4983"
type input "[STREET_ADDRESS]"
radio input "true"
select select "NonEscrow"
select select
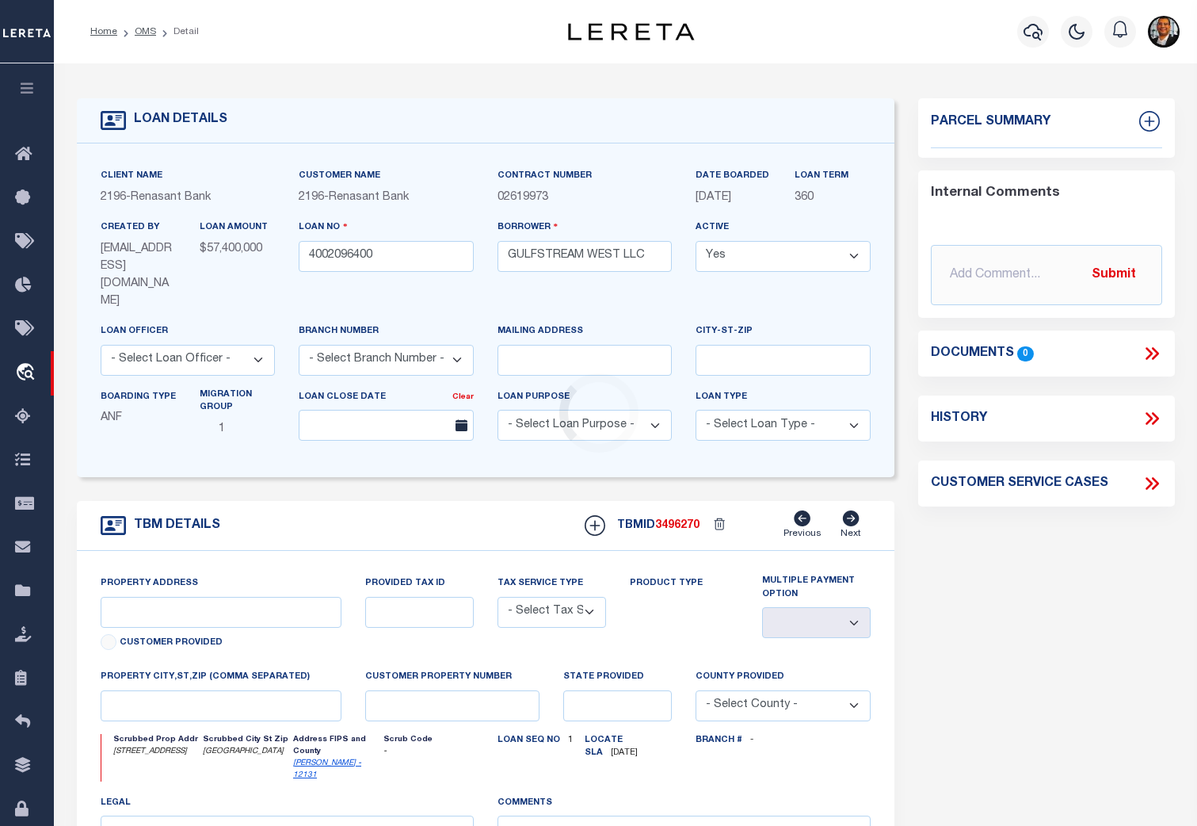
type input "[GEOGRAPHIC_DATA]"
type input "4002096400"
type input "FL"
type textarea "UNVERIFIED CUSTOMER SUPPLIED APN 272S214290000B0101(SEE LEGAL IMAGE ON FILE)."
